Goal: Information Seeking & Learning: Find specific page/section

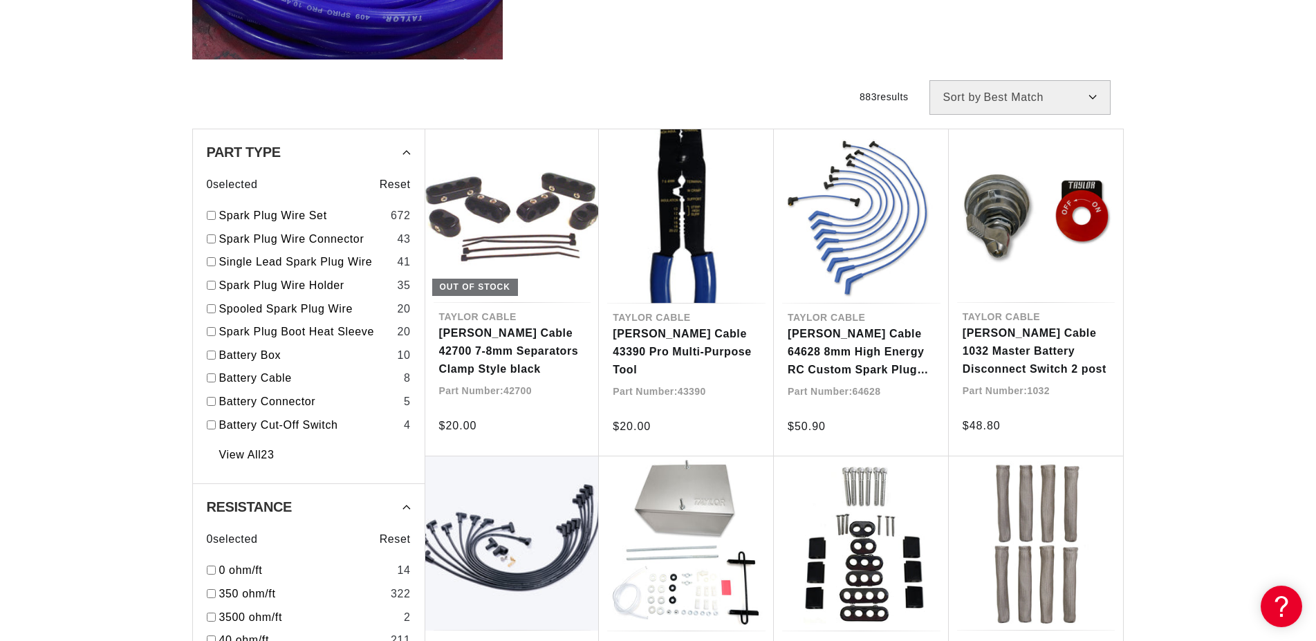
scroll to position [1058, 0]
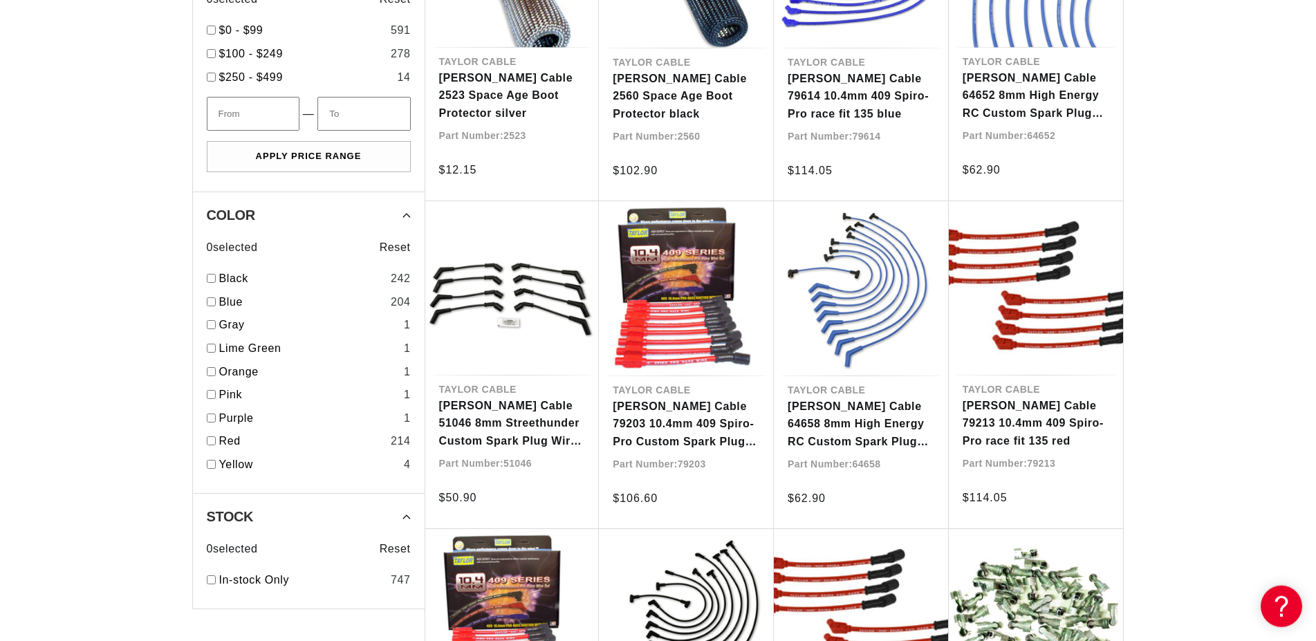
scroll to position [1481, 0]
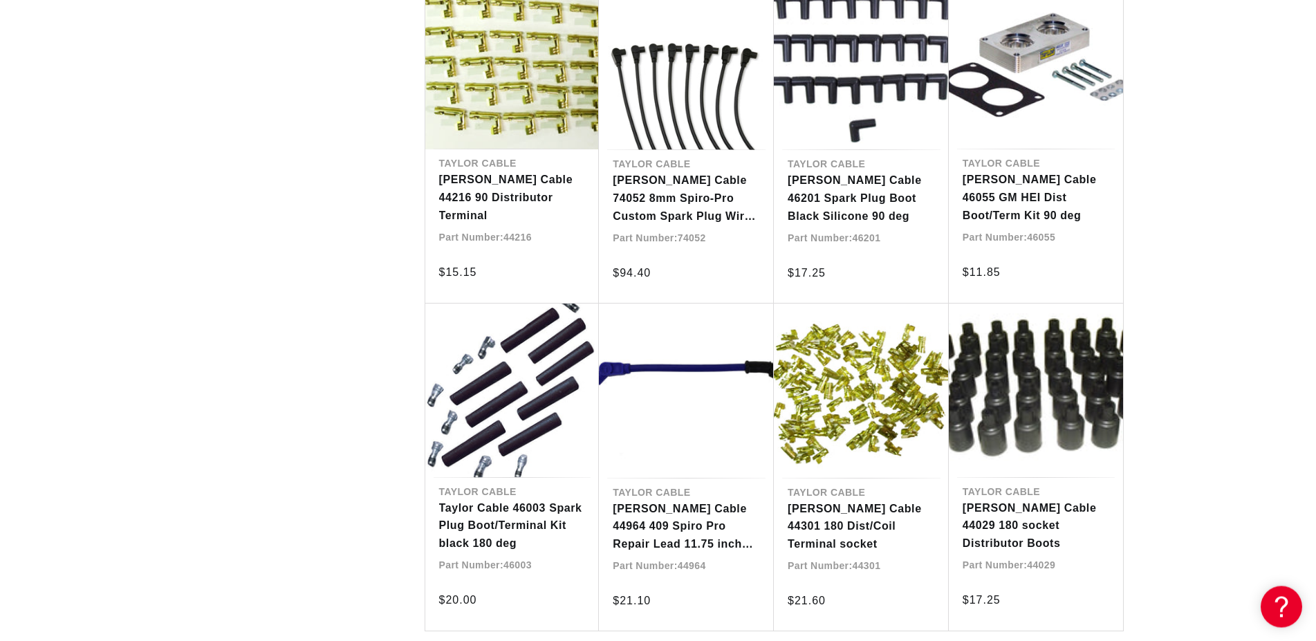
scroll to position [2891, 0]
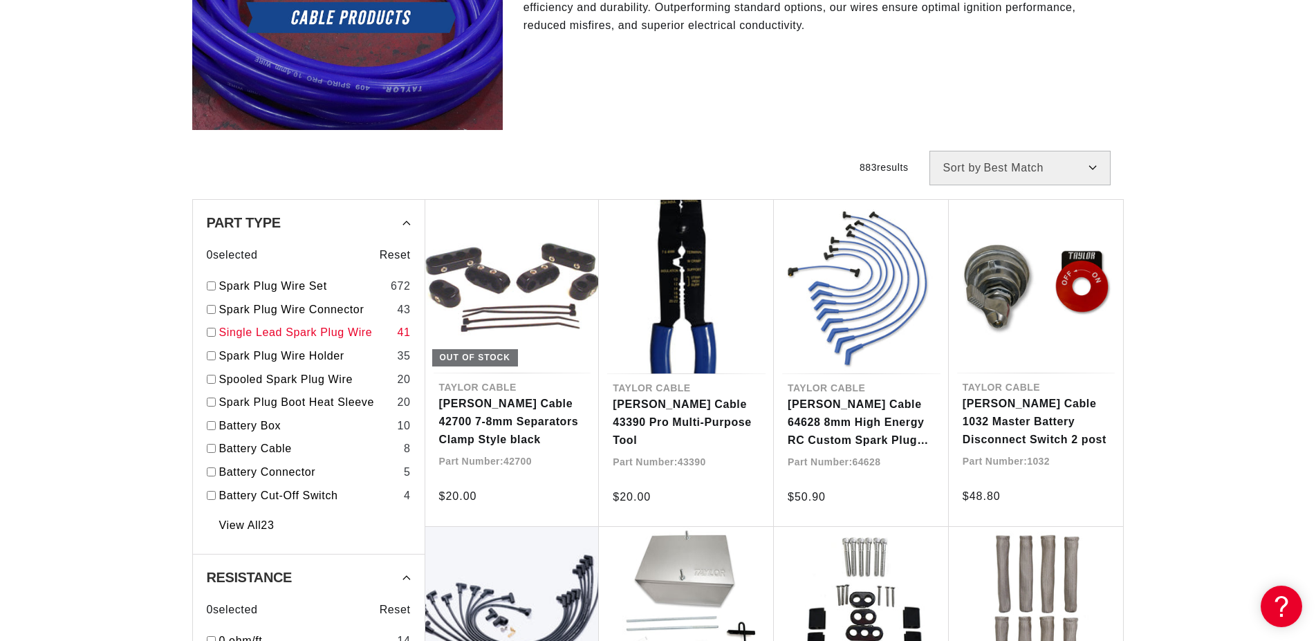
scroll to position [0, 420]
click at [212, 287] on input "checkbox" at bounding box center [211, 285] width 9 height 9
checkbox input "true"
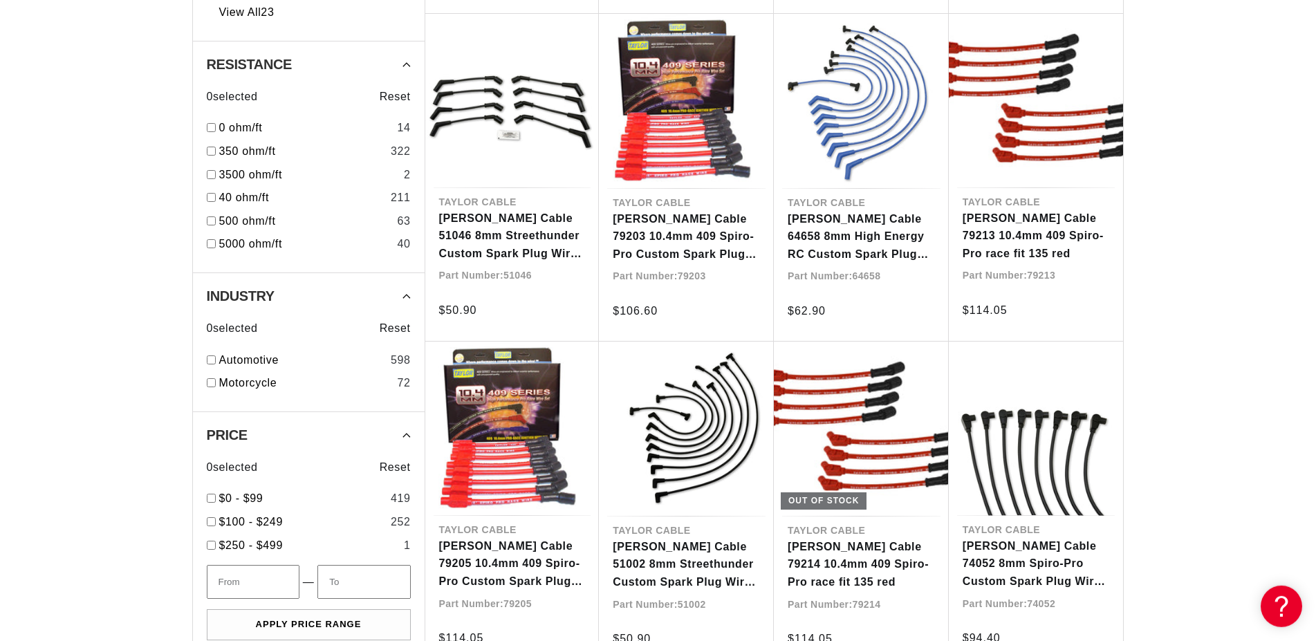
scroll to position [846, 0]
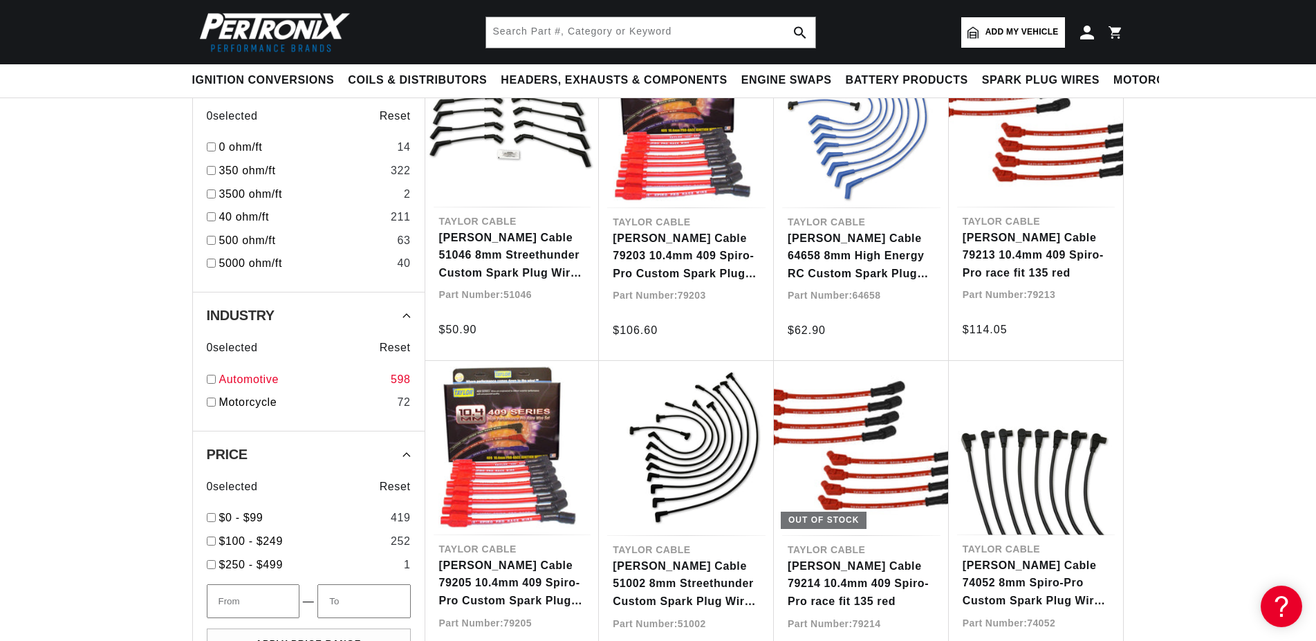
click at [207, 375] on input "checkbox" at bounding box center [211, 379] width 9 height 9
checkbox input "true"
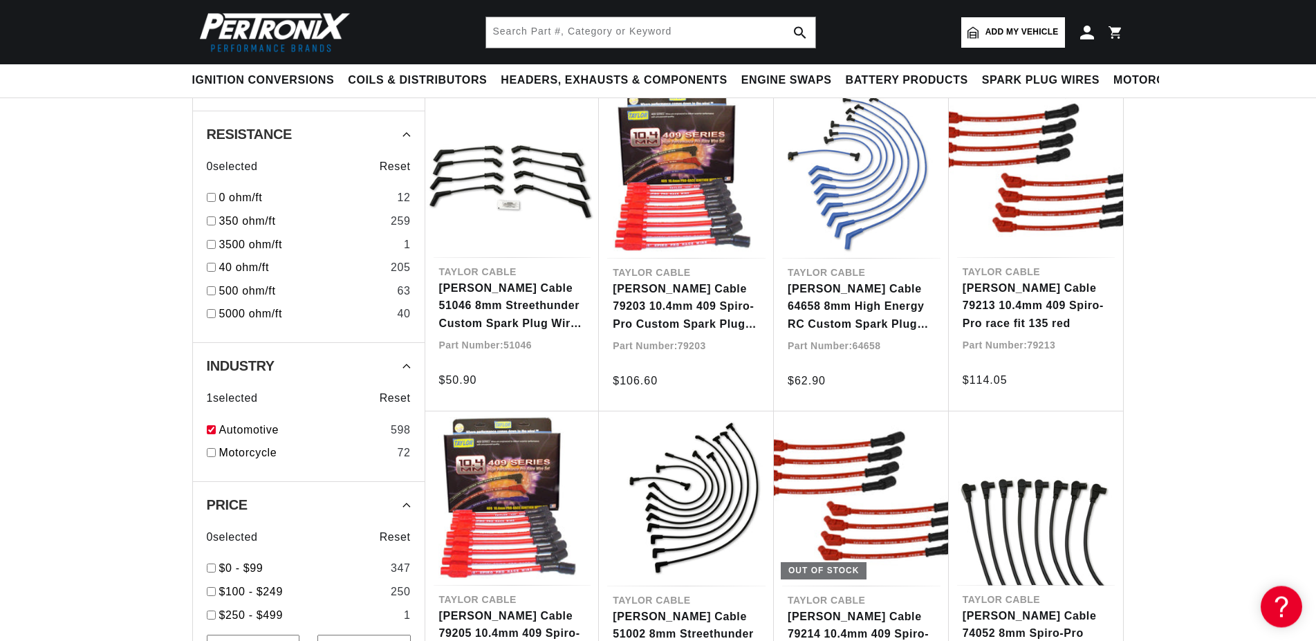
scroll to position [776, 0]
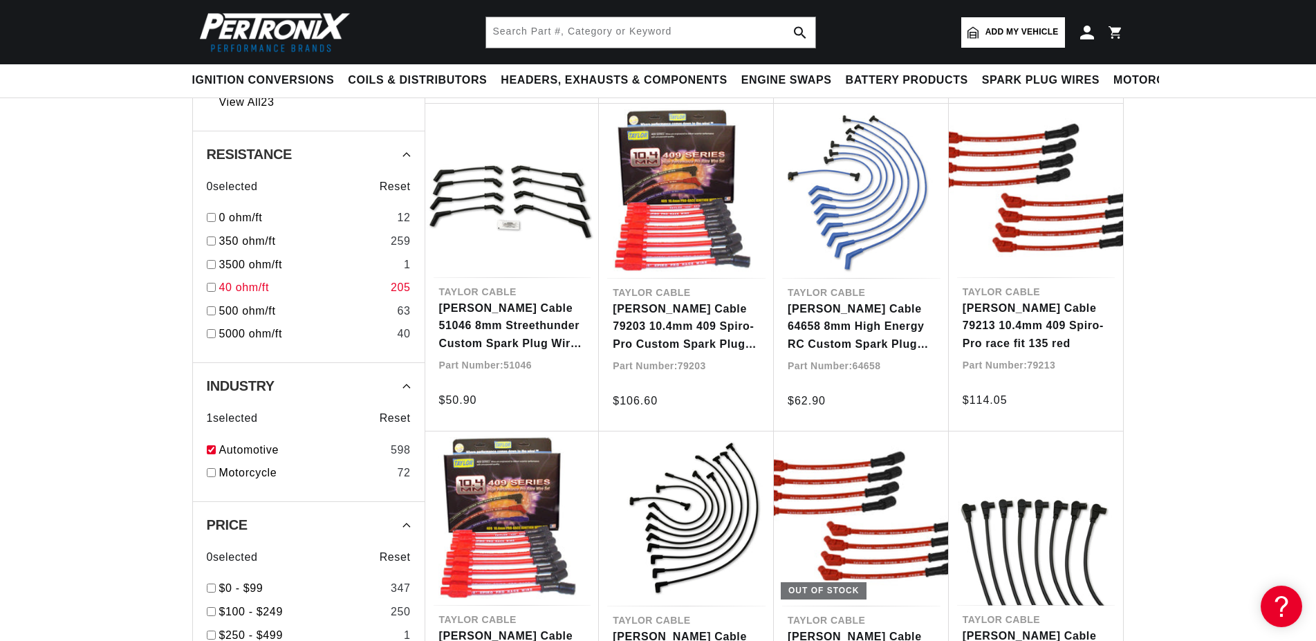
click at [211, 286] on input "checkbox" at bounding box center [211, 287] width 9 height 9
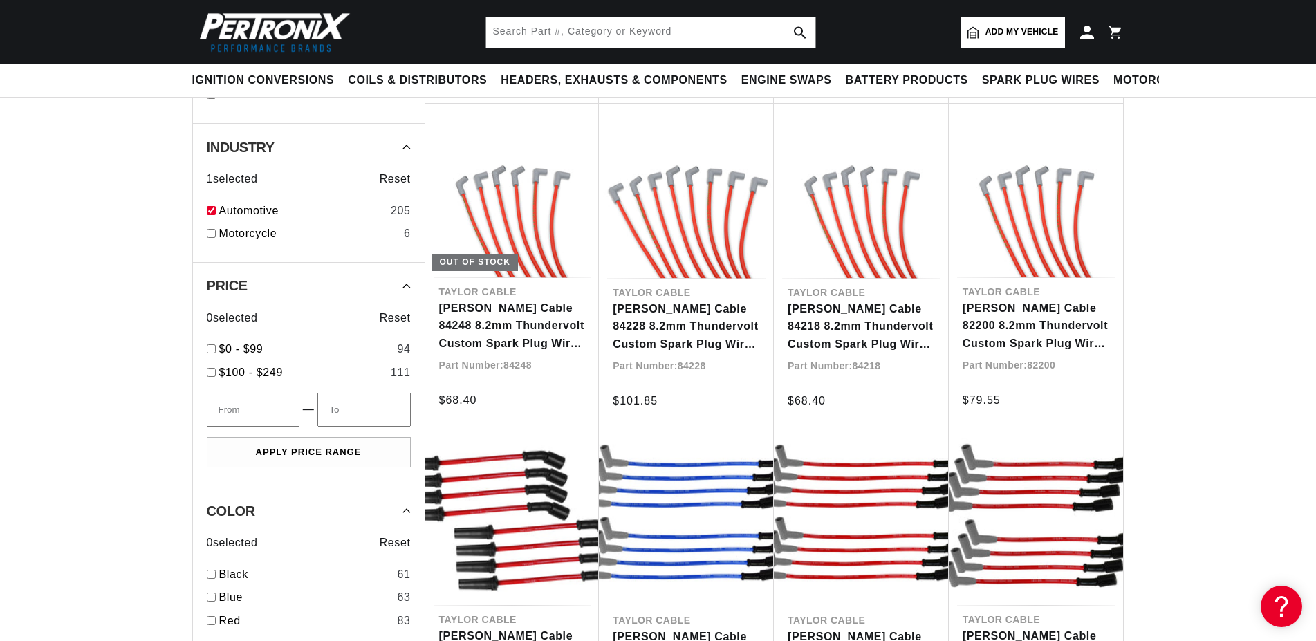
checkbox input "true"
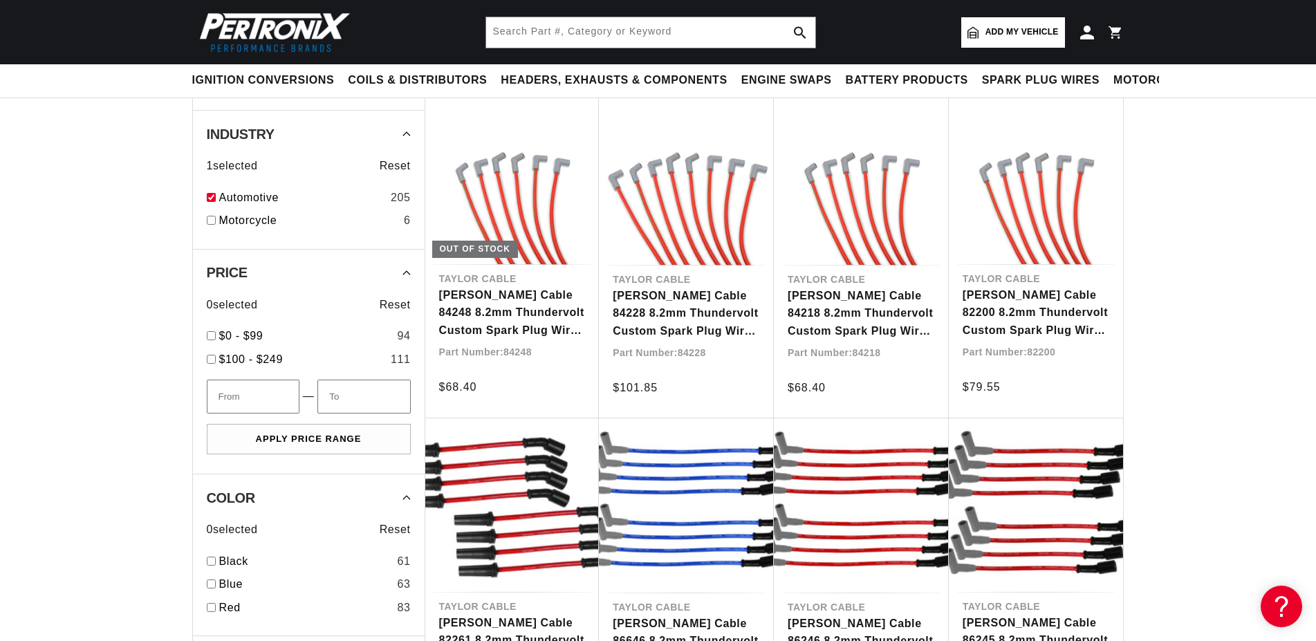
scroll to position [776, 0]
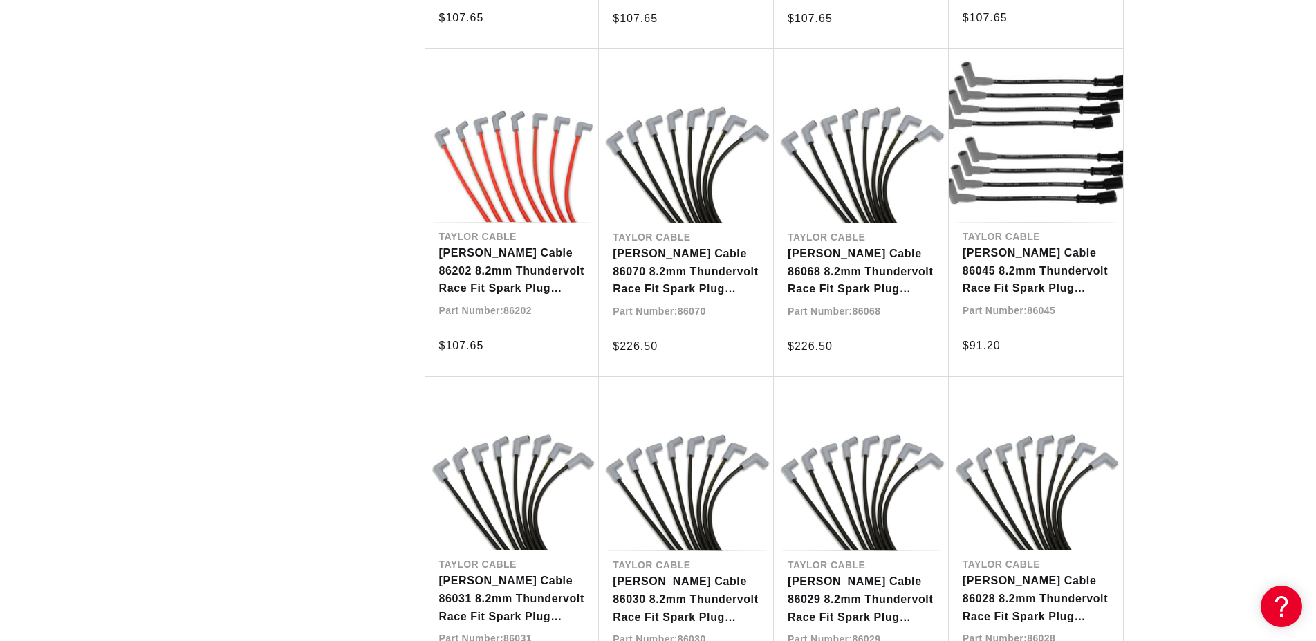
scroll to position [2539, 0]
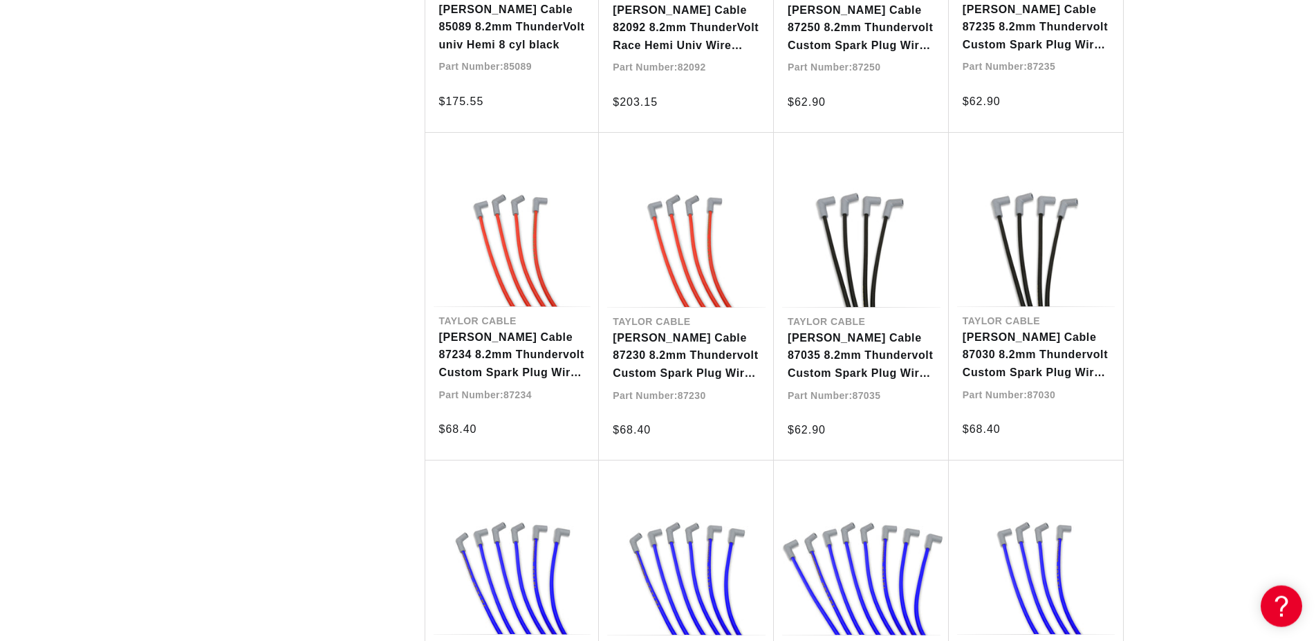
scroll to position [3738, 0]
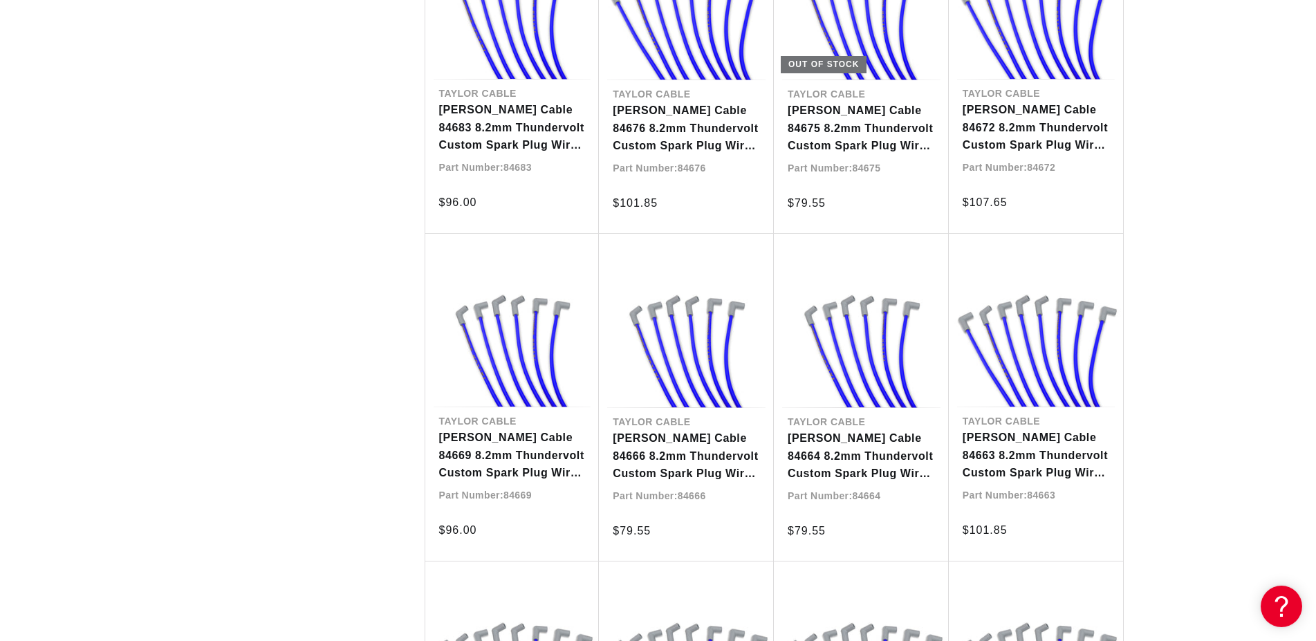
scroll to position [4584, 0]
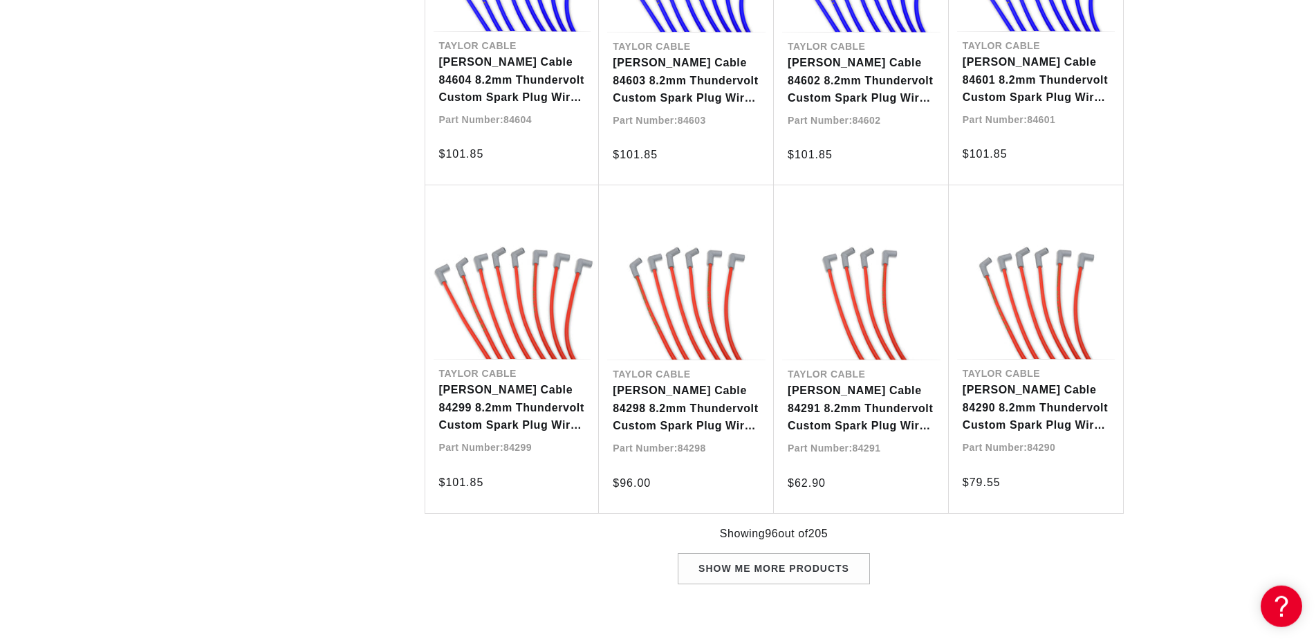
scroll to position [7123, 0]
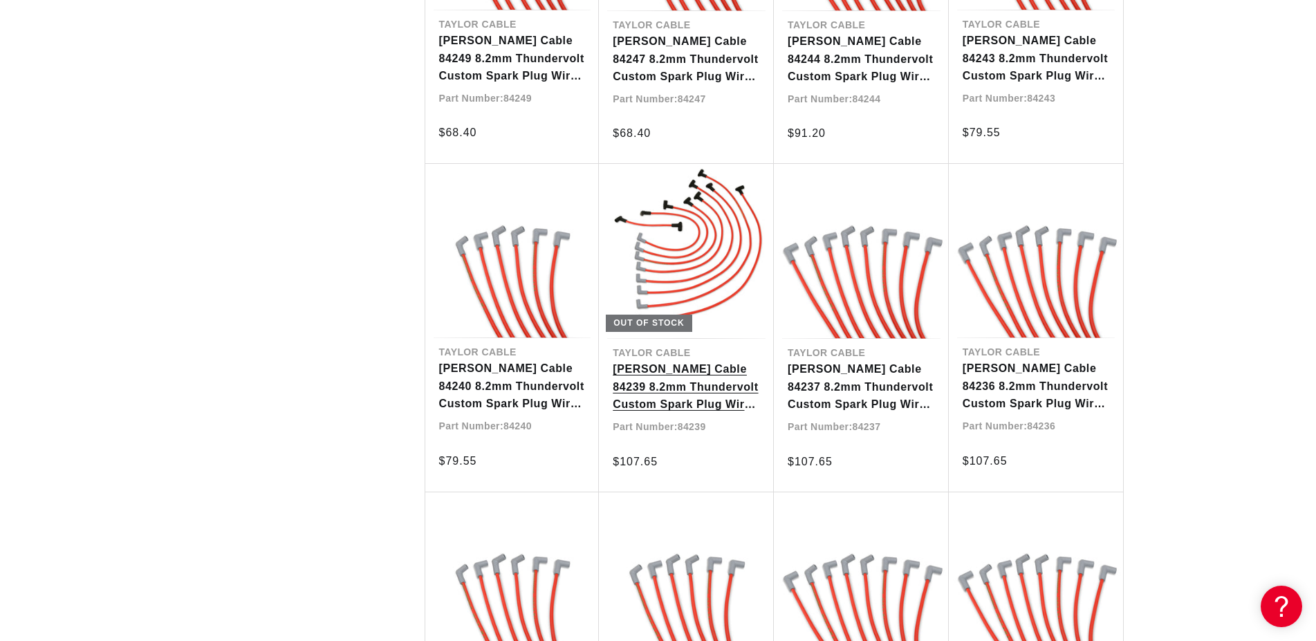
scroll to position [9662, 0]
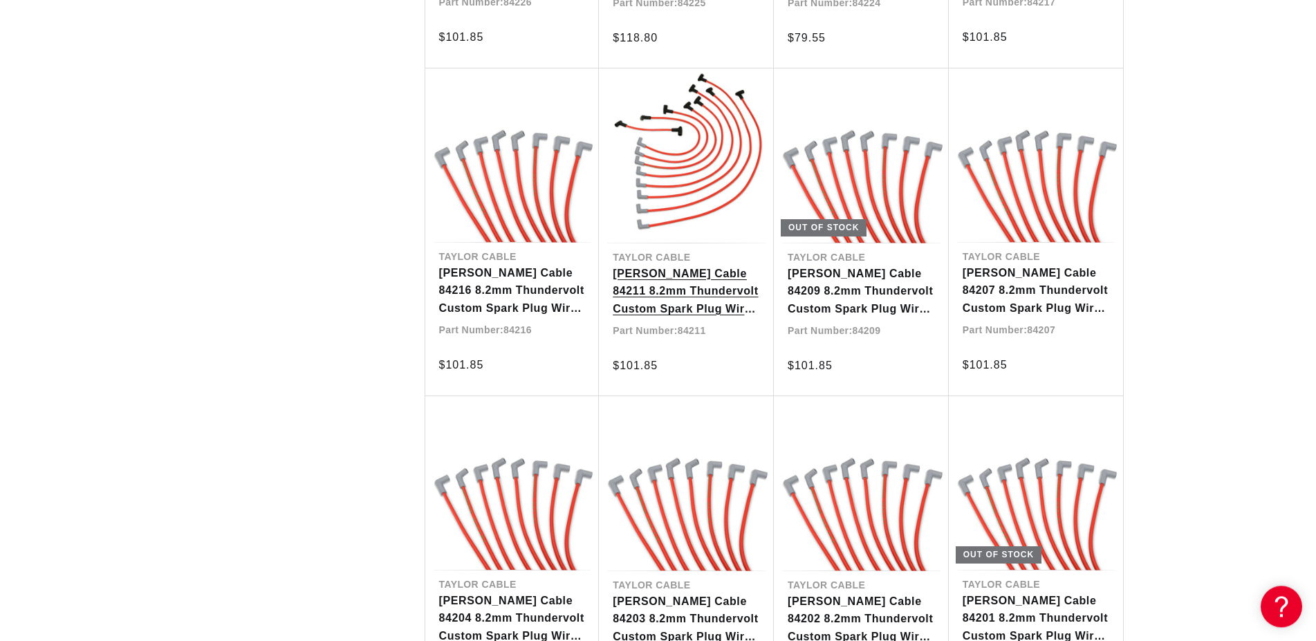
scroll to position [10508, 0]
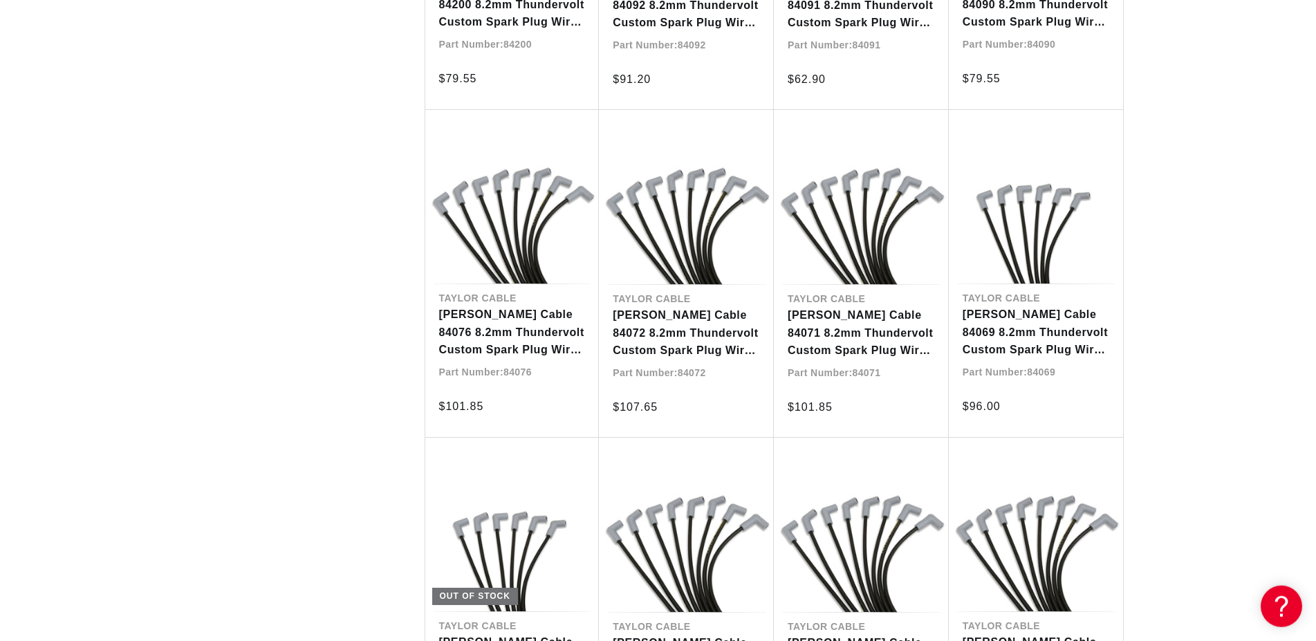
scroll to position [11495, 0]
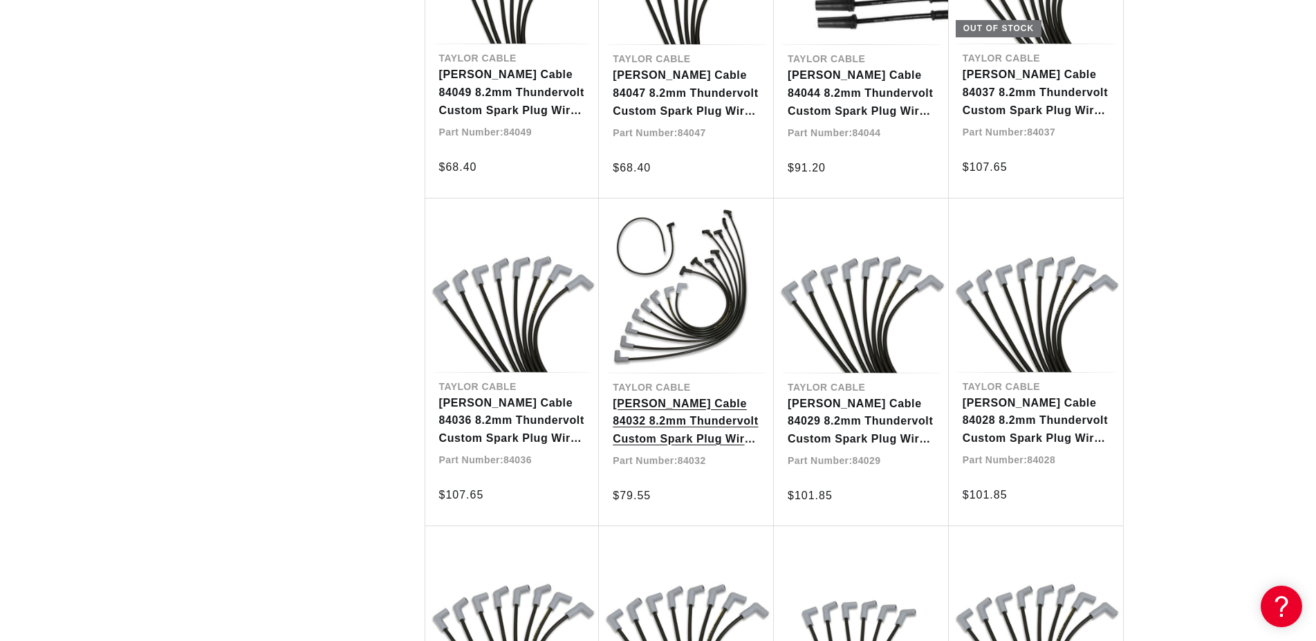
scroll to position [12906, 0]
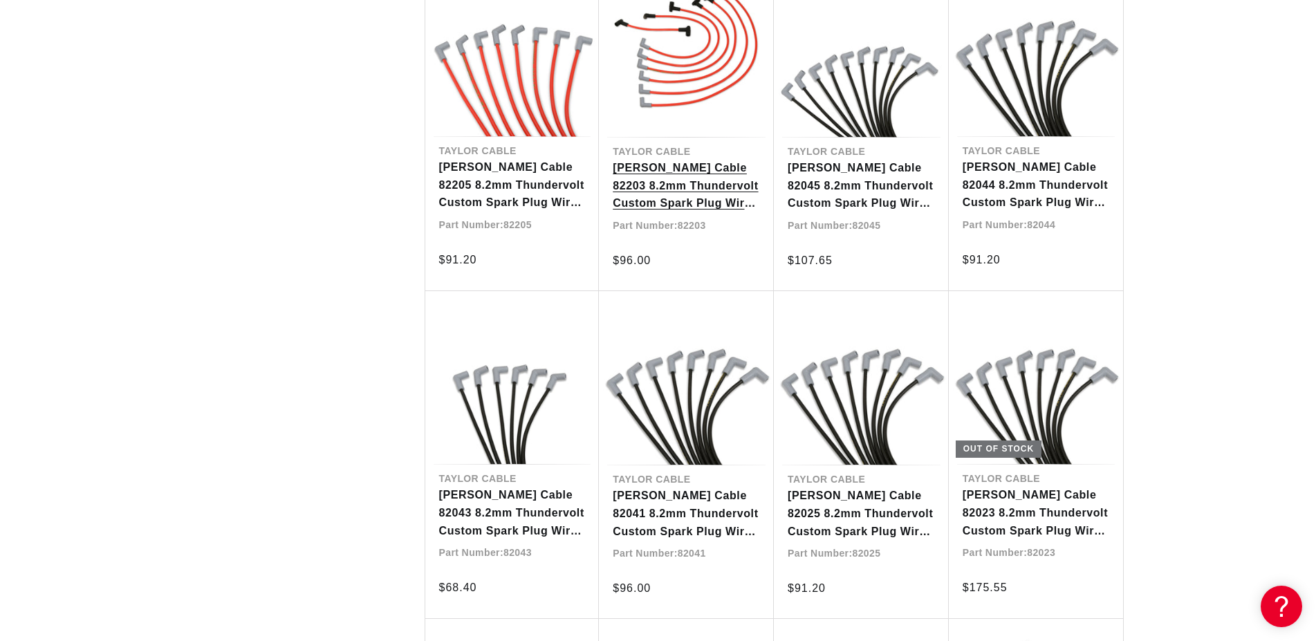
scroll to position [16361, 0]
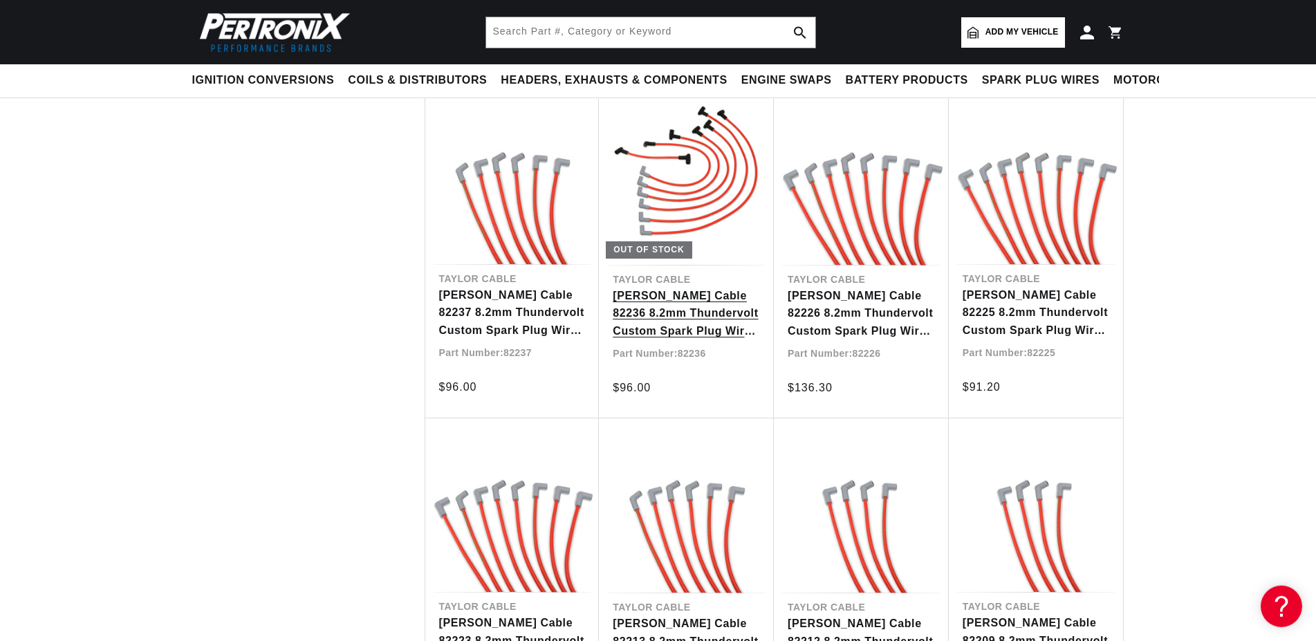
scroll to position [15515, 0]
